Goal: Information Seeking & Learning: Find contact information

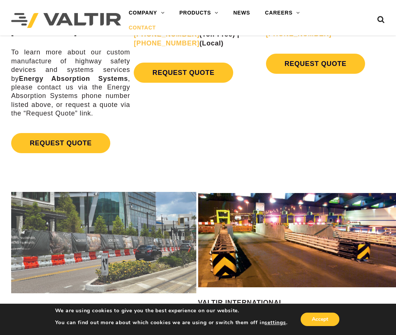
scroll to position [300, 0]
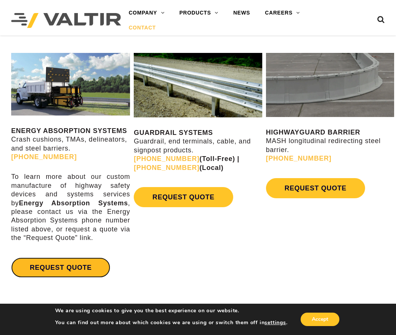
click at [57, 258] on link "REQUEST QUOTE" at bounding box center [60, 268] width 99 height 20
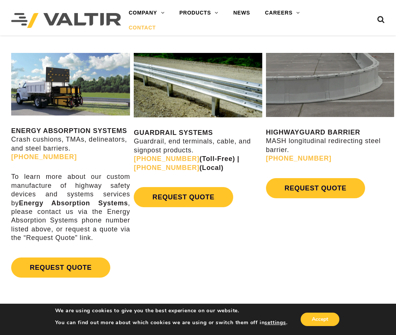
click at [26, 135] on p "ENERGY ABSORPTION SYSTEMS Crash cushions, TMAs, delineators, and steel barriers…" at bounding box center [70, 144] width 119 height 35
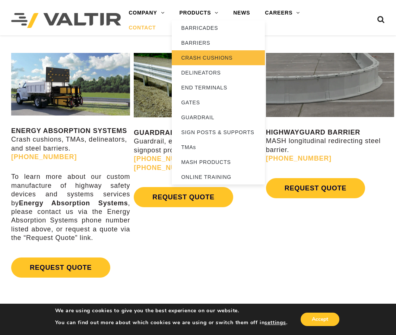
click at [205, 62] on link "CRASH CUSHIONS" at bounding box center [218, 57] width 93 height 15
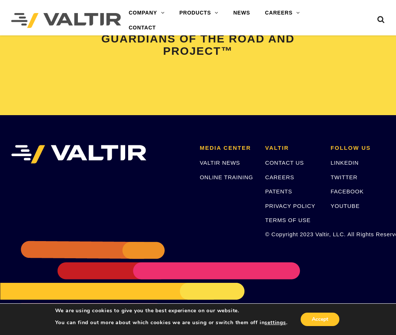
scroll to position [1652, 0]
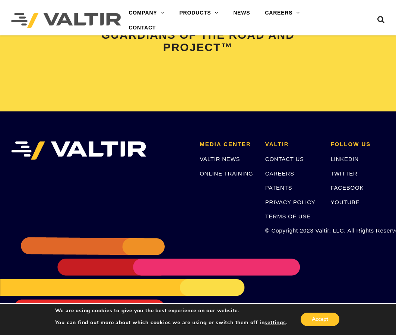
click at [274, 155] on p "CONTACT US" at bounding box center [292, 159] width 54 height 9
click at [274, 160] on link "CONTACT US" at bounding box center [284, 159] width 39 height 6
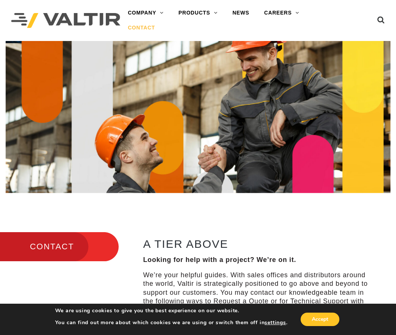
click at [141, 27] on link "CONTACT" at bounding box center [141, 28] width 42 height 15
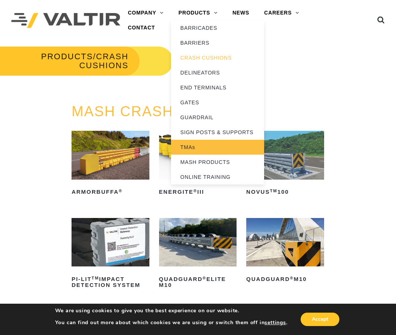
click at [217, 143] on link "TMAs" at bounding box center [217, 147] width 93 height 15
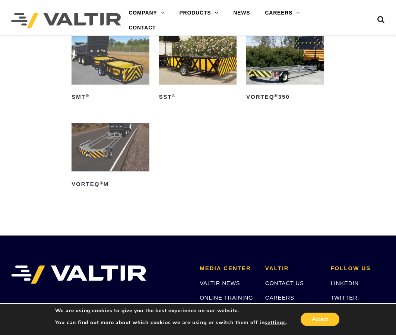
scroll to position [528, 0]
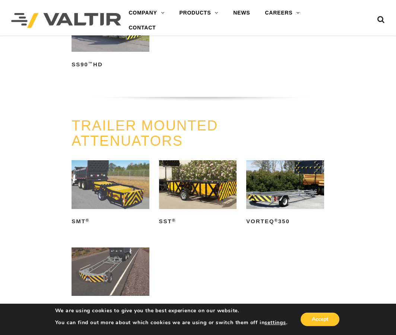
click at [116, 179] on img at bounding box center [111, 184] width 78 height 48
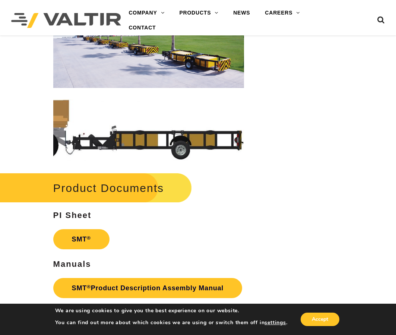
scroll to position [1597, 0]
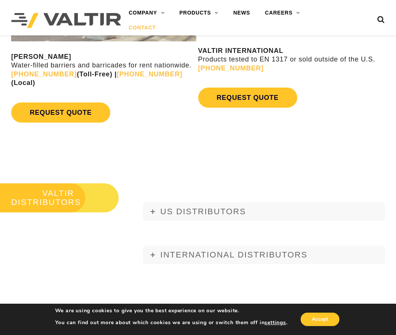
scroll to position [673, 0]
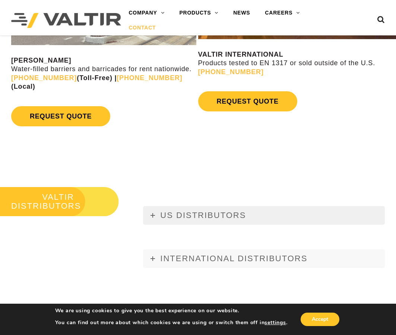
click at [157, 209] on link "US DISTRIBUTORS" at bounding box center [264, 215] width 242 height 19
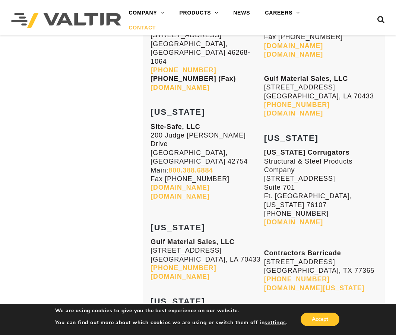
scroll to position [2661, 0]
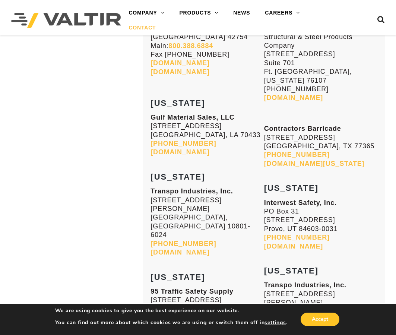
click at [192, 288] on strong "95 Traffic Safety Supply" at bounding box center [192, 291] width 83 height 7
copy strong "95 Traffic Safety Supply"
click at [197, 287] on p "95 Traffic Safety Supply [STREET_ADDRESS] [PHONE_NUMBER] [PHONE_NUMBER] [DOMAIN…" at bounding box center [207, 313] width 113 height 52
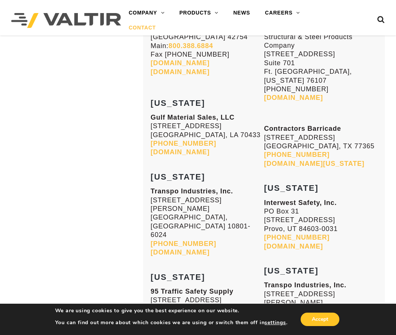
drag, startPoint x: 198, startPoint y: 106, endPoint x: 144, endPoint y: 107, distance: 53.7
copy p "[PHONE_NUMBER]"
drag, startPoint x: 80, startPoint y: 91, endPoint x: 87, endPoint y: 3, distance: 87.9
